Goal: Task Accomplishment & Management: Manage account settings

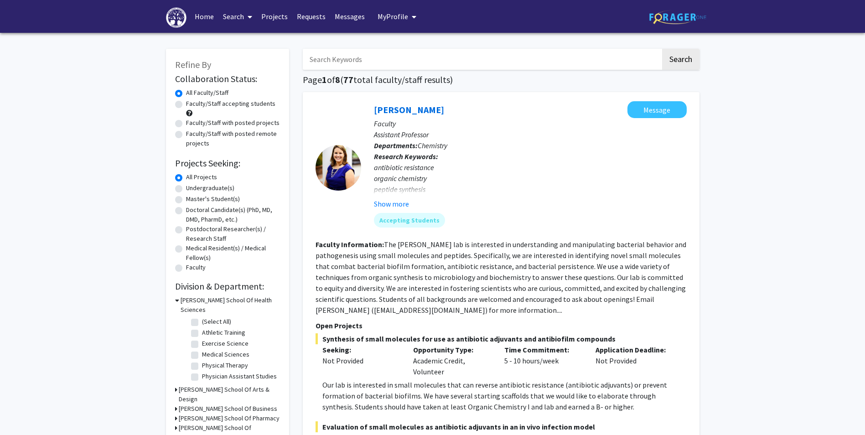
click at [201, 15] on link "Home" at bounding box center [204, 16] width 28 height 32
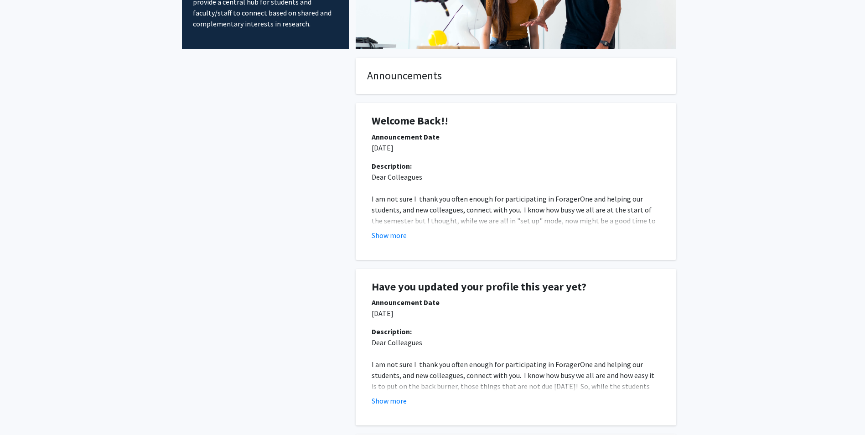
scroll to position [137, 0]
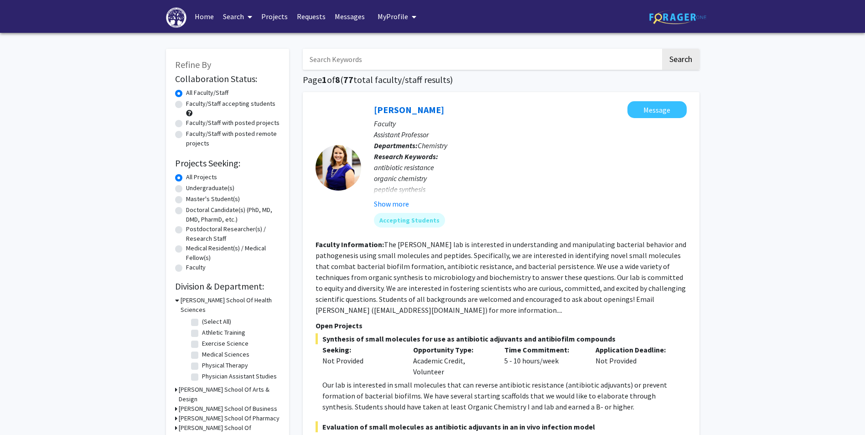
click at [402, 18] on span "My Profile" at bounding box center [393, 16] width 31 height 9
click at [401, 17] on span "My Profile" at bounding box center [393, 16] width 31 height 9
click at [402, 89] on link "Log Out" at bounding box center [425, 83] width 82 height 11
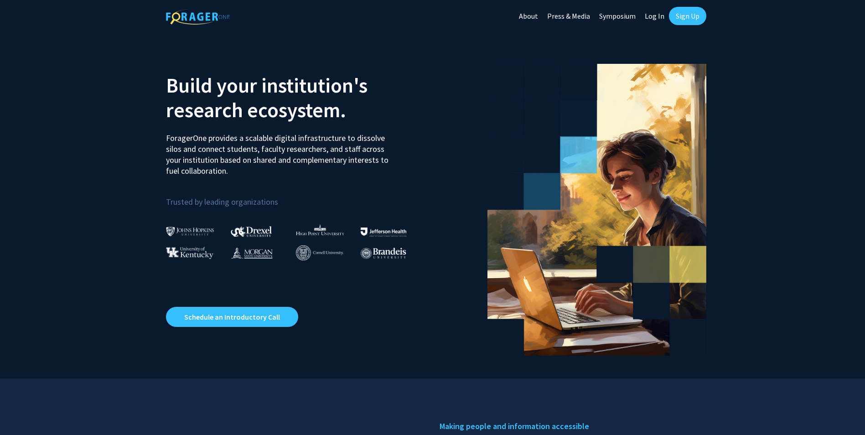
click at [684, 13] on link "Sign Up" at bounding box center [687, 16] width 37 height 18
